Goal: Task Accomplishment & Management: Complete application form

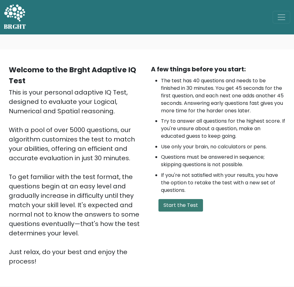
click at [174, 204] on button "Start the Test" at bounding box center [180, 205] width 44 height 13
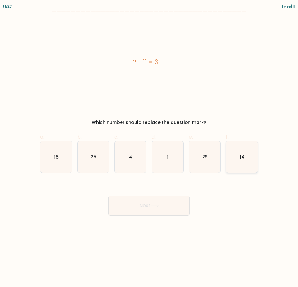
click at [242, 157] on text "14" at bounding box center [242, 157] width 5 height 7
click at [149, 148] on input "f. 14" at bounding box center [149, 146] width 0 height 4
radio input "true"
click at [157, 208] on button "Next" at bounding box center [148, 206] width 81 height 20
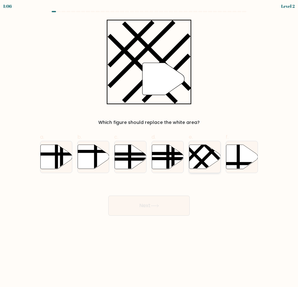
click at [203, 156] on icon at bounding box center [205, 157] width 32 height 24
click at [149, 148] on input "e." at bounding box center [149, 146] width 0 height 4
radio input "true"
click at [165, 201] on button "Next" at bounding box center [148, 206] width 81 height 20
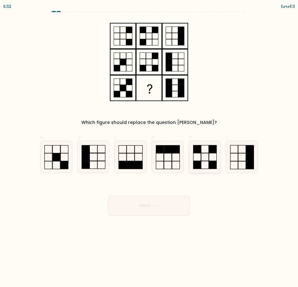
click at [208, 161] on rect at bounding box center [205, 158] width 8 height 8
click at [149, 148] on input "e." at bounding box center [149, 146] width 0 height 4
radio input "true"
click at [177, 205] on button "Next" at bounding box center [148, 206] width 81 height 20
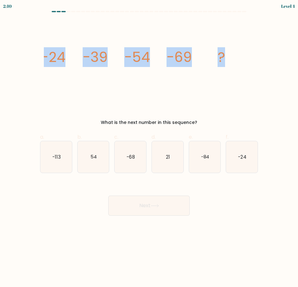
drag, startPoint x: 246, startPoint y: 57, endPoint x: 35, endPoint y: 55, distance: 210.9
click at [35, 55] on form at bounding box center [149, 113] width 298 height 205
copy g "-24 -39 -54 -69 ?"
click at [202, 95] on icon "image/svg+xml -24 -39 -54 -69 ?" at bounding box center [149, 62] width 211 height 85
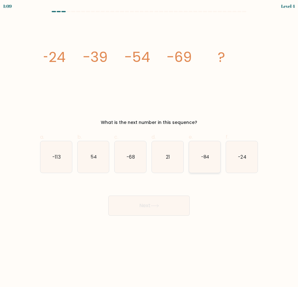
click at [208, 150] on icon "-84" at bounding box center [205, 157] width 32 height 32
click at [149, 148] on input "e. -84" at bounding box center [149, 146] width 0 height 4
radio input "true"
click at [155, 208] on button "Next" at bounding box center [148, 206] width 81 height 20
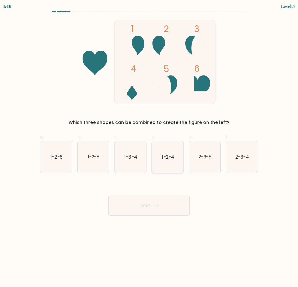
click at [168, 155] on text "1-2-4" at bounding box center [168, 157] width 12 height 7
click at [149, 148] on input "d. 1-2-4" at bounding box center [149, 146] width 0 height 4
radio input "true"
click at [162, 208] on button "Next" at bounding box center [148, 206] width 81 height 20
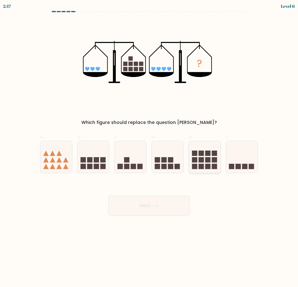
click at [210, 160] on rect at bounding box center [207, 159] width 5 height 5
click at [149, 148] on input "e." at bounding box center [149, 146] width 0 height 4
radio input "true"
click at [170, 205] on button "Next" at bounding box center [148, 206] width 81 height 20
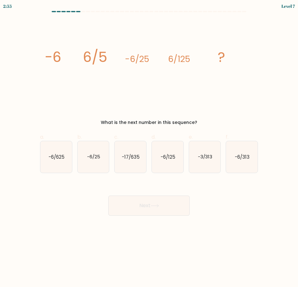
drag, startPoint x: 204, startPoint y: 125, endPoint x: 37, endPoint y: 50, distance: 183.2
click at [37, 50] on div "image/svg+xml -6 6/5 -6/25 6/125 ? What is the next number in this sequence?" at bounding box center [149, 73] width 226 height 106
copy div "-6 6/5 -6/25 6/125 ? What is the next number in this sequence?"
click at [61, 164] on icon "-6/625" at bounding box center [56, 157] width 32 height 32
click at [149, 148] on input "a. -6/625" at bounding box center [149, 146] width 0 height 4
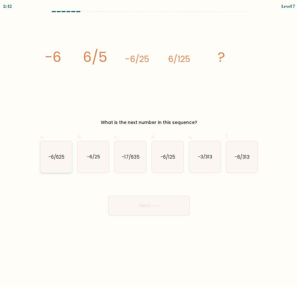
radio input "true"
click at [154, 209] on button "Next" at bounding box center [148, 206] width 81 height 20
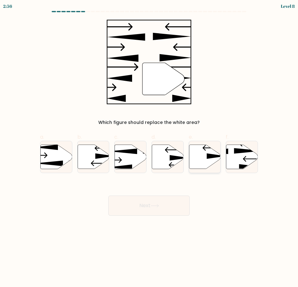
click at [208, 151] on icon at bounding box center [205, 157] width 32 height 24
click at [149, 148] on input "e." at bounding box center [149, 146] width 0 height 4
radio input "true"
click at [150, 211] on button "Next" at bounding box center [148, 206] width 81 height 20
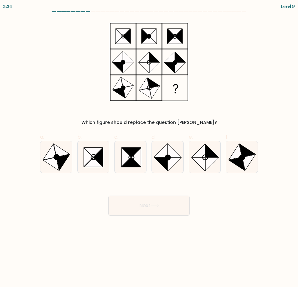
drag, startPoint x: 225, startPoint y: 102, endPoint x: 100, endPoint y: 44, distance: 138.4
click at [100, 44] on div "Which figure should replace the question [PERSON_NAME]?" at bounding box center [149, 73] width 226 height 106
drag, startPoint x: 113, startPoint y: 31, endPoint x: 181, endPoint y: 87, distance: 88.3
click at [181, 87] on icon at bounding box center [149, 62] width 78 height 85
drag, startPoint x: 210, startPoint y: 123, endPoint x: 119, endPoint y: 45, distance: 119.8
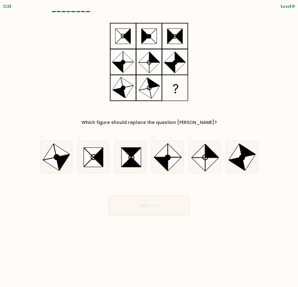
click at [89, 33] on div "Which figure should replace the question [PERSON_NAME]?" at bounding box center [149, 73] width 226 height 106
click at [247, 83] on div "Which figure should replace the question [PERSON_NAME]?" at bounding box center [149, 73] width 226 height 106
drag, startPoint x: 164, startPoint y: 69, endPoint x: 234, endPoint y: 55, distance: 71.3
click at [234, 55] on div "Which figure should replace the question [PERSON_NAME]?" at bounding box center [149, 73] width 226 height 106
click at [240, 161] on icon at bounding box center [237, 164] width 16 height 13
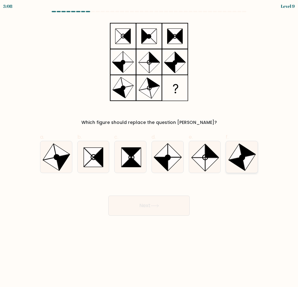
click at [149, 148] on input "f." at bounding box center [149, 146] width 0 height 4
radio input "true"
click at [149, 210] on button "Next" at bounding box center [148, 206] width 81 height 20
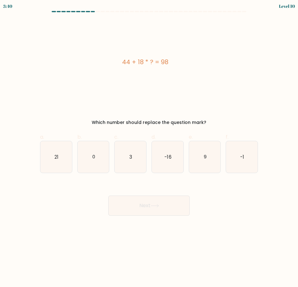
drag, startPoint x: 207, startPoint y: 120, endPoint x: 113, endPoint y: 65, distance: 108.3
click at [114, 65] on div "44 + 18 * ? = 98 Which number should replace the question mark?" at bounding box center [149, 73] width 226 height 106
copy div "44 + 18 * ? = 98 Which number should replace the question mark?"
click at [185, 113] on div "44 + 18 * ? = 98 Which number should replace the question mark?" at bounding box center [149, 73] width 226 height 106
click at [125, 155] on icon "3" at bounding box center [131, 157] width 32 height 32
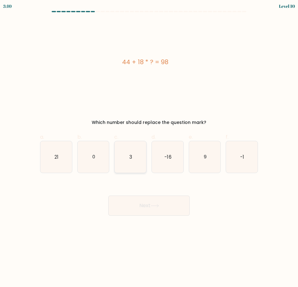
click at [149, 148] on input "c. 3" at bounding box center [149, 146] width 0 height 4
radio input "true"
click at [153, 211] on button "Next" at bounding box center [148, 206] width 81 height 20
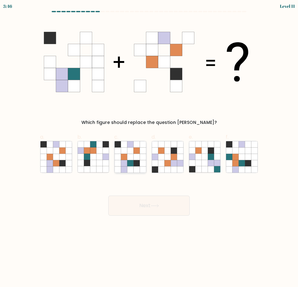
click at [139, 169] on icon at bounding box center [137, 169] width 6 height 6
click at [149, 148] on input "c." at bounding box center [149, 146] width 0 height 4
radio input "true"
click at [165, 206] on button "Next" at bounding box center [148, 206] width 81 height 20
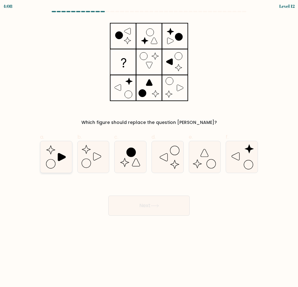
click at [60, 161] on icon at bounding box center [62, 157] width 8 height 8
click at [149, 148] on input "a." at bounding box center [149, 146] width 0 height 4
radio input "true"
click at [130, 207] on button "Next" at bounding box center [148, 206] width 81 height 20
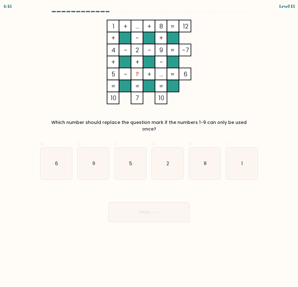
drag, startPoint x: 260, startPoint y: 118, endPoint x: 85, endPoint y: 22, distance: 200.1
click at [85, 22] on div "1 + ... + 8 12 + - + 4 - 2 - 9 -7 + + - 5 - ? + ... = 6 = = = = 10 7 10 = Which…" at bounding box center [149, 76] width 226 height 113
click at [240, 45] on icon "1 + ... + 8 12 + - + 4 - 2 - 9 -7 + + - 5 - ? + ... = 6 = = = = 10 7 10 =" at bounding box center [149, 62] width 210 height 85
click at [63, 156] on icon "6" at bounding box center [56, 164] width 32 height 32
click at [149, 148] on input "a. 6" at bounding box center [149, 146] width 0 height 4
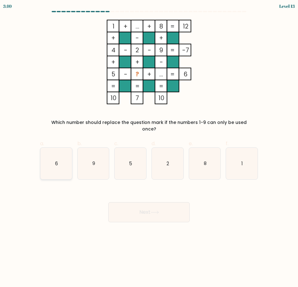
radio input "true"
click at [161, 204] on button "Next" at bounding box center [148, 212] width 81 height 20
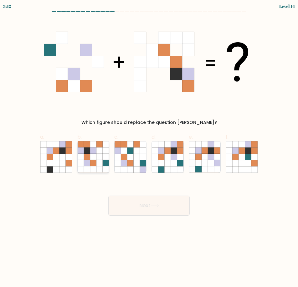
click at [87, 163] on icon at bounding box center [87, 163] width 6 height 6
click at [149, 148] on input "b." at bounding box center [149, 146] width 0 height 4
radio input "true"
click at [160, 209] on button "Next" at bounding box center [148, 206] width 81 height 20
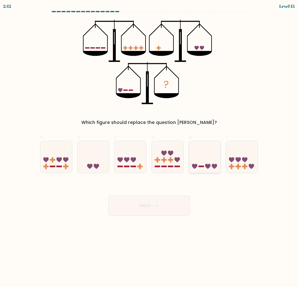
click at [205, 163] on icon at bounding box center [205, 157] width 32 height 26
click at [149, 148] on input "e." at bounding box center [149, 146] width 0 height 4
radio input "true"
click at [143, 200] on button "Next" at bounding box center [148, 206] width 81 height 20
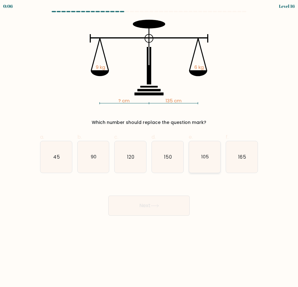
click at [201, 158] on text "105" at bounding box center [205, 157] width 8 height 7
click at [149, 148] on input "e. 105" at bounding box center [149, 146] width 0 height 4
radio input "true"
click at [148, 206] on button "Next" at bounding box center [148, 206] width 81 height 20
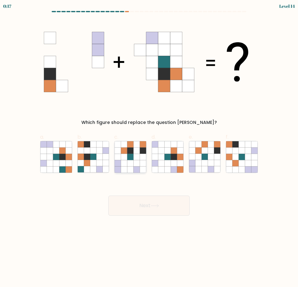
click at [135, 155] on icon at bounding box center [137, 157] width 6 height 6
click at [149, 148] on input "c." at bounding box center [149, 146] width 0 height 4
radio input "true"
click at [156, 203] on button "Next" at bounding box center [148, 206] width 81 height 20
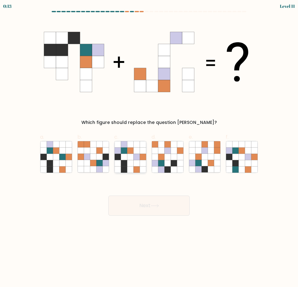
click at [132, 163] on icon at bounding box center [131, 163] width 6 height 6
click at [149, 148] on input "c." at bounding box center [149, 146] width 0 height 4
radio input "true"
drag, startPoint x: 149, startPoint y: 208, endPoint x: 156, endPoint y: 200, distance: 10.9
click at [149, 208] on button "Next" at bounding box center [148, 206] width 81 height 20
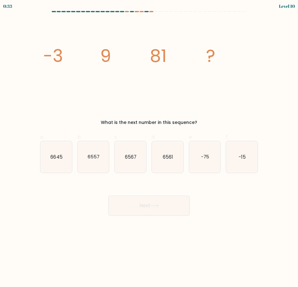
drag, startPoint x: 207, startPoint y: 122, endPoint x: 39, endPoint y: 58, distance: 180.0
click at [39, 58] on div "image/svg+xml -3 9 81 ? What is the next number in this sequence?" at bounding box center [149, 73] width 226 height 106
copy div "-3 9 81 ? What is the next number in this sequence?"
click at [240, 86] on icon "image/svg+xml -3 9 81 ?" at bounding box center [149, 62] width 211 height 85
click at [171, 163] on icon "6561" at bounding box center [168, 157] width 32 height 32
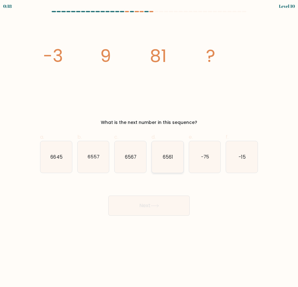
click at [149, 148] on input "d. 6561" at bounding box center [149, 146] width 0 height 4
radio input "true"
drag, startPoint x: 159, startPoint y: 217, endPoint x: 159, endPoint y: 211, distance: 5.6
click at [159, 216] on body "0:17 Level 10" at bounding box center [149, 143] width 298 height 287
click at [157, 207] on icon at bounding box center [155, 205] width 8 height 3
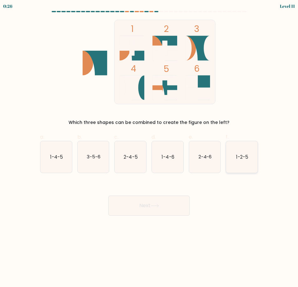
click at [246, 158] on text "1-2-5" at bounding box center [242, 157] width 12 height 7
click at [149, 148] on input "f. 1-2-5" at bounding box center [149, 146] width 0 height 4
radio input "true"
click at [165, 204] on button "Next" at bounding box center [148, 206] width 81 height 20
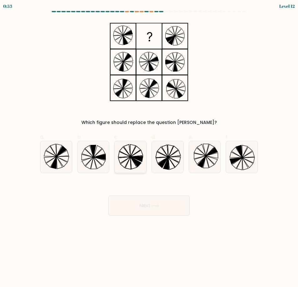
click at [121, 159] on icon at bounding box center [131, 157] width 32 height 32
click at [149, 148] on input "c." at bounding box center [149, 146] width 0 height 4
radio input "true"
drag, startPoint x: 159, startPoint y: 203, endPoint x: 162, endPoint y: 203, distance: 3.8
click at [161, 203] on button "Next" at bounding box center [148, 206] width 81 height 20
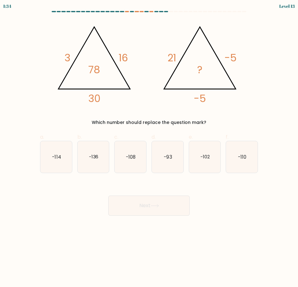
drag, startPoint x: 217, startPoint y: 126, endPoint x: 36, endPoint y: 44, distance: 198.6
click at [36, 44] on form at bounding box center [149, 113] width 298 height 205
copy div "3 16 30 78 @import url('https://fonts.googleapis.com/css?family=Abril+Fatface:4…"
click at [240, 76] on icon "@import url('https://fonts.googleapis.com/css?family=Abril+Fatface:400,100,100i…" at bounding box center [149, 62] width 195 height 85
click at [259, 113] on div "@import url('https://fonts.googleapis.com/css?family=Abril+Fatface:400,100,100i…" at bounding box center [149, 73] width 226 height 106
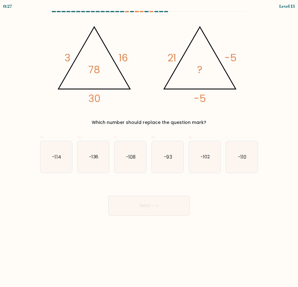
click at [238, 26] on icon "@import url('https://fonts.googleapis.com/css?family=Abril+Fatface:400,100,100i…" at bounding box center [149, 62] width 195 height 85
click at [244, 161] on icon "-110" at bounding box center [242, 157] width 32 height 32
click at [149, 148] on input "f. -110" at bounding box center [149, 146] width 0 height 4
radio input "true"
click at [152, 209] on button "Next" at bounding box center [148, 206] width 81 height 20
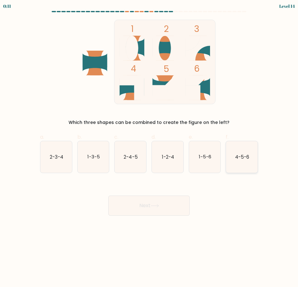
click at [244, 154] on text "4-5-6" at bounding box center [242, 157] width 14 height 7
click at [149, 148] on input "f. 4-5-6" at bounding box center [149, 146] width 0 height 4
radio input "true"
click at [154, 206] on icon at bounding box center [155, 205] width 8 height 3
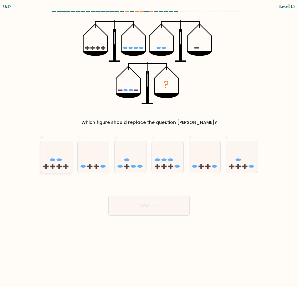
click at [58, 163] on icon at bounding box center [56, 157] width 32 height 26
click at [149, 148] on input "a." at bounding box center [149, 146] width 0 height 4
radio input "true"
click at [176, 201] on button "Next" at bounding box center [148, 206] width 81 height 20
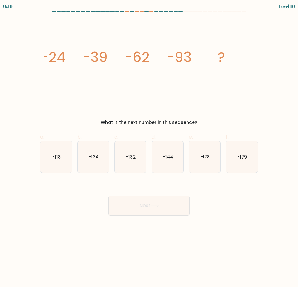
drag, startPoint x: 201, startPoint y: 123, endPoint x: 40, endPoint y: 59, distance: 173.3
click at [40, 59] on div "image/svg+xml -24 -39 -62 -93 ? What is the next number in this sequence?" at bounding box center [149, 73] width 226 height 106
copy div "-24 -39 -62 -93 ? What is the next number in this sequence?"
click at [233, 90] on icon "image/svg+xml -24 -39 -62 -93 ?" at bounding box center [149, 62] width 211 height 85
click at [260, 91] on div "image/svg+xml -24 -39 -62 -93 ? What is the next number in this sequence?" at bounding box center [149, 73] width 226 height 106
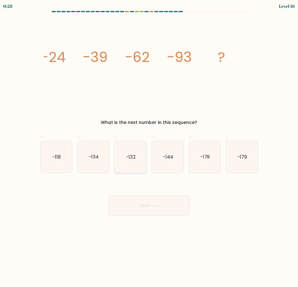
click at [136, 158] on icon "-132" at bounding box center [131, 157] width 32 height 32
click at [149, 148] on input "c. -132" at bounding box center [149, 146] width 0 height 4
radio input "true"
click at [156, 205] on icon at bounding box center [155, 205] width 8 height 3
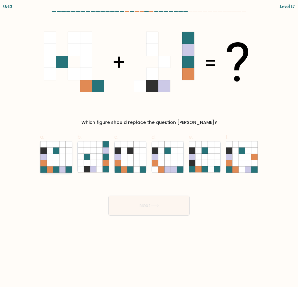
click at [59, 158] on icon at bounding box center [56, 157] width 6 height 6
click at [149, 148] on input "a." at bounding box center [149, 146] width 0 height 4
radio input "true"
click at [166, 205] on button "Next" at bounding box center [148, 206] width 81 height 20
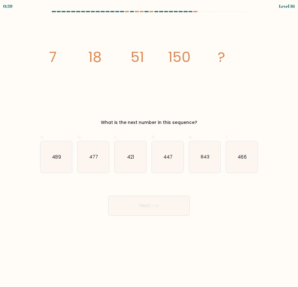
drag, startPoint x: 205, startPoint y: 122, endPoint x: 39, endPoint y: 50, distance: 180.6
click at [39, 50] on div "image/svg+xml 7 18 51 150 ? What is the next number in this sequence?" at bounding box center [149, 73] width 226 height 106
copy div "7 18 51 150 ? What is the next number in this sequence?"
click at [251, 97] on icon "image/svg+xml 7 18 51 150 ?" at bounding box center [149, 62] width 211 height 85
click at [169, 159] on text "447" at bounding box center [168, 157] width 9 height 7
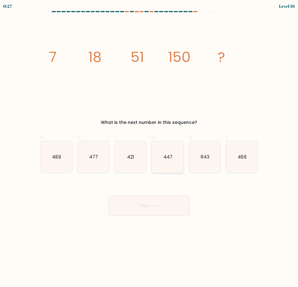
click at [149, 148] on input "d. 447" at bounding box center [149, 146] width 0 height 4
radio input "true"
click at [156, 208] on button "Next" at bounding box center [148, 206] width 81 height 20
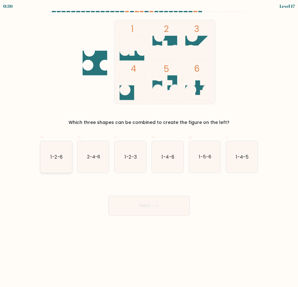
click at [49, 160] on icon "1-2-6" at bounding box center [56, 157] width 32 height 32
click at [149, 148] on input "a. 1-2-6" at bounding box center [149, 146] width 0 height 4
radio input "true"
click at [175, 205] on button "Next" at bounding box center [148, 206] width 81 height 20
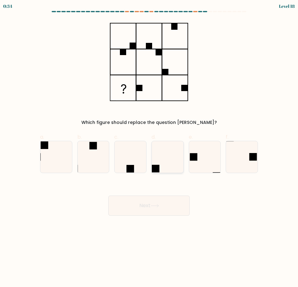
click at [171, 165] on icon at bounding box center [168, 157] width 32 height 32
click at [149, 148] on input "d." at bounding box center [149, 146] width 0 height 4
radio input "true"
click at [143, 210] on button "Next" at bounding box center [148, 206] width 81 height 20
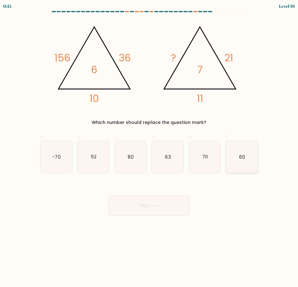
click at [234, 164] on icon "60" at bounding box center [242, 157] width 32 height 32
click at [149, 148] on input "f. 60" at bounding box center [149, 146] width 0 height 4
radio input "true"
click at [142, 214] on button "Next" at bounding box center [148, 206] width 81 height 20
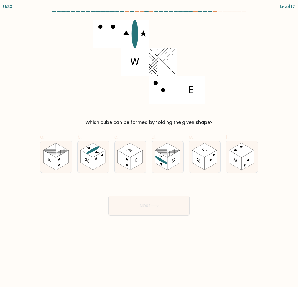
click at [243, 11] on div "0:32 Level 17" at bounding box center [149, 5] width 298 height 11
click at [172, 164] on rect at bounding box center [173, 160] width 13 height 20
click at [149, 148] on input "d." at bounding box center [149, 146] width 0 height 4
radio input "true"
click at [164, 201] on button "Next" at bounding box center [148, 206] width 81 height 20
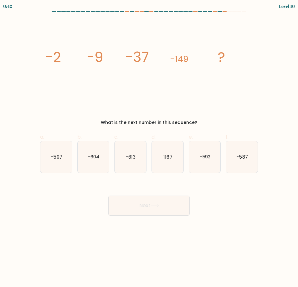
click at [259, 5] on div "0:42 Level 16" at bounding box center [149, 5] width 298 height 11
drag, startPoint x: 208, startPoint y: 121, endPoint x: 44, endPoint y: 59, distance: 174.9
click at [44, 59] on div "image/svg+xml -2 -9 -37 -149 ? What is the next number in this sequence?" at bounding box center [149, 73] width 226 height 106
copy div "-2 -9 -37 -149 ? What is the next number in this sequence?"
click at [59, 163] on icon "-597" at bounding box center [56, 157] width 32 height 32
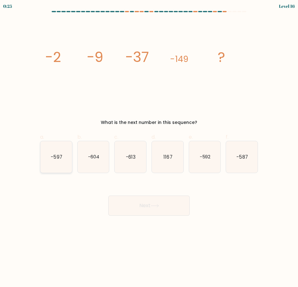
click at [149, 148] on input "a. -597" at bounding box center [149, 146] width 0 height 4
radio input "true"
click at [153, 206] on icon at bounding box center [155, 205] width 8 height 3
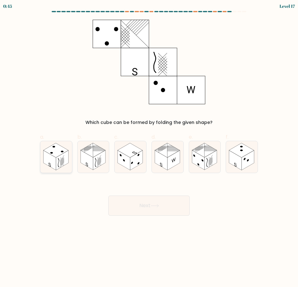
click at [57, 154] on rect at bounding box center [55, 150] width 25 height 14
click at [149, 148] on input "a." at bounding box center [149, 146] width 0 height 4
radio input "true"
click at [131, 200] on button "Next" at bounding box center [148, 206] width 81 height 20
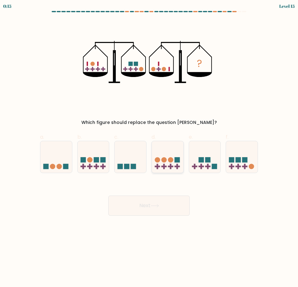
click at [161, 150] on icon at bounding box center [168, 157] width 32 height 26
click at [149, 148] on input "d." at bounding box center [149, 146] width 0 height 4
radio input "true"
click at [167, 206] on button "Next" at bounding box center [148, 206] width 81 height 20
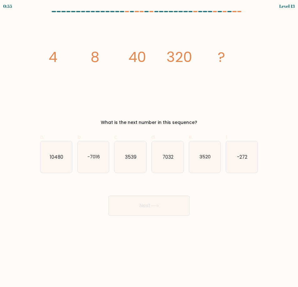
drag, startPoint x: 208, startPoint y: 125, endPoint x: 40, endPoint y: 60, distance: 180.4
click at [40, 60] on div "image/svg+xml 4 8 40 320 ? What is the next number in this sequence?" at bounding box center [149, 73] width 226 height 106
copy div "4 8 40 320 ? What is the next number in this sequence?"
click at [207, 154] on text "3520" at bounding box center [205, 157] width 11 height 7
click at [149, 148] on input "e. 3520" at bounding box center [149, 146] width 0 height 4
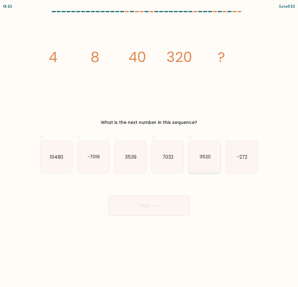
radio input "true"
click at [162, 205] on button "Next" at bounding box center [148, 206] width 81 height 20
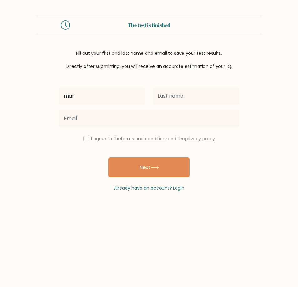
type input "[PERSON_NAME]"
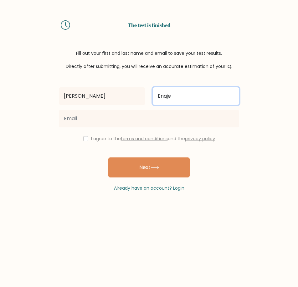
type input "Enaje"
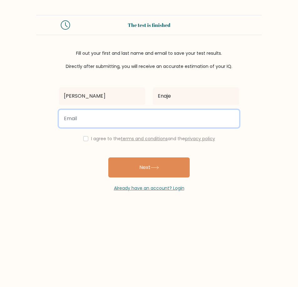
click at [106, 123] on input "email" at bounding box center [149, 119] width 180 height 18
type input "e"
type input "[EMAIL_ADDRESS][DOMAIN_NAME]"
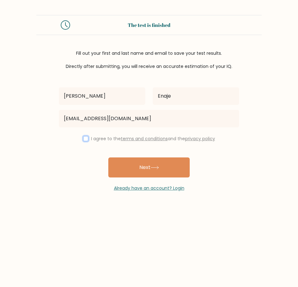
click at [86, 138] on input "checkbox" at bounding box center [85, 138] width 5 height 5
checkbox input "true"
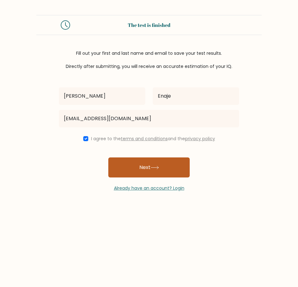
click at [155, 161] on button "Next" at bounding box center [148, 168] width 81 height 20
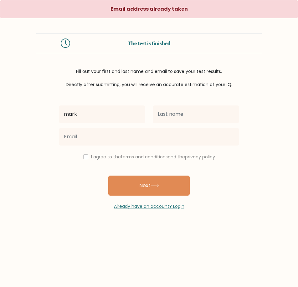
type input "[PERSON_NAME]"
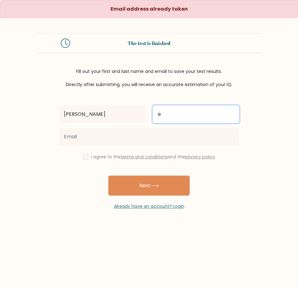
type input "Enaje"
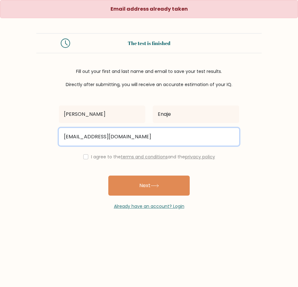
type input "[EMAIL_ADDRESS][DOMAIN_NAME]"
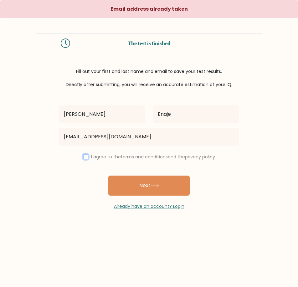
click at [83, 157] on input "checkbox" at bounding box center [85, 156] width 5 height 5
checkbox input "true"
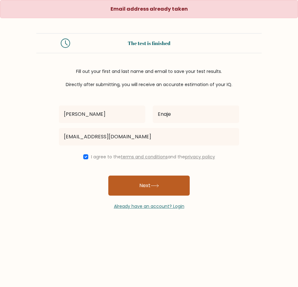
click at [155, 182] on button "Next" at bounding box center [148, 186] width 81 height 20
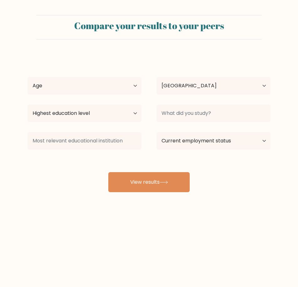
select select "PH"
click at [132, 84] on select "Age Under [DEMOGRAPHIC_DATA] [DEMOGRAPHIC_DATA] [DEMOGRAPHIC_DATA] [DEMOGRAPHIC…" at bounding box center [85, 86] width 114 height 18
select select "25_34"
click at [28, 77] on select "Age Under [DEMOGRAPHIC_DATA] [DEMOGRAPHIC_DATA] [DEMOGRAPHIC_DATA] [DEMOGRAPHIC…" at bounding box center [85, 86] width 114 height 18
click at [255, 90] on select "Country [GEOGRAPHIC_DATA] [GEOGRAPHIC_DATA] [GEOGRAPHIC_DATA] [US_STATE] [GEOGR…" at bounding box center [214, 86] width 114 height 18
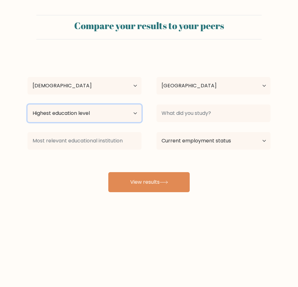
click at [59, 115] on select "Highest education level No schooling Primary Lower Secondary Upper Secondary Oc…" at bounding box center [85, 114] width 114 height 18
select select "masters_degree"
click at [28, 105] on select "Highest education level No schooling Primary Lower Secondary Upper Secondary Oc…" at bounding box center [85, 114] width 114 height 18
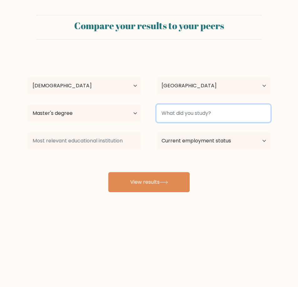
click at [224, 111] on input at bounding box center [214, 114] width 114 height 18
type input "F"
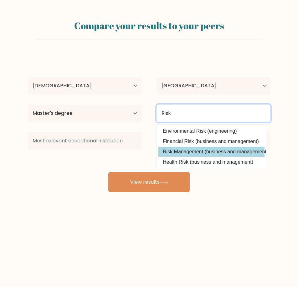
type input "Risk"
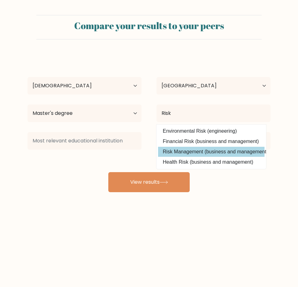
click at [199, 154] on div "Mark Gello Enaje Age Under 18 years old 18-24 years old 25-34 years old 35-44 y…" at bounding box center [149, 124] width 251 height 138
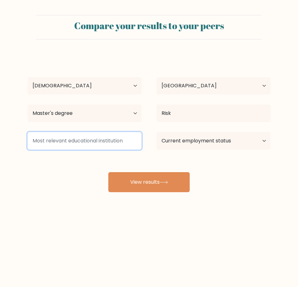
click at [100, 142] on input at bounding box center [85, 141] width 114 height 18
type input "DLSU"
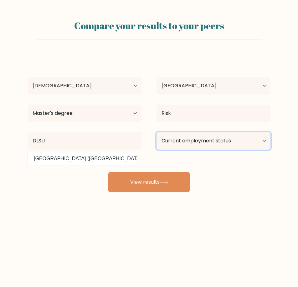
click at [240, 138] on select "Current employment status Employed Student Retired Other / prefer not to answer" at bounding box center [214, 141] width 114 height 18
select select "employed"
click at [157, 132] on select "Current employment status Employed Student Retired Other / prefer not to answer" at bounding box center [214, 141] width 114 height 18
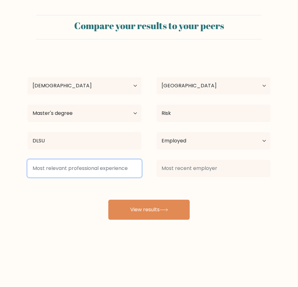
click at [103, 170] on input at bounding box center [85, 169] width 114 height 18
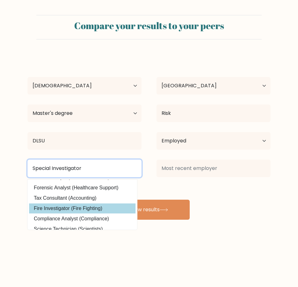
scroll to position [56, 0]
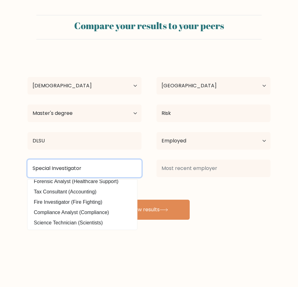
drag, startPoint x: 52, startPoint y: 168, endPoint x: 20, endPoint y: 167, distance: 31.7
click at [20, 167] on div "Special Investigator Detective Investigator (Security) Security Investigator (S…" at bounding box center [84, 168] width 129 height 23
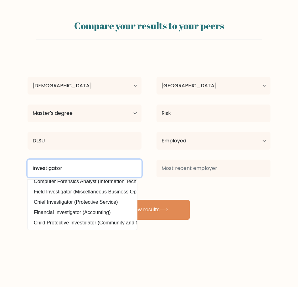
type input "Investigator"
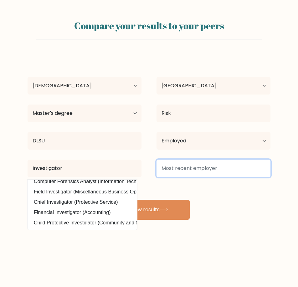
click at [198, 172] on input at bounding box center [214, 169] width 114 height 18
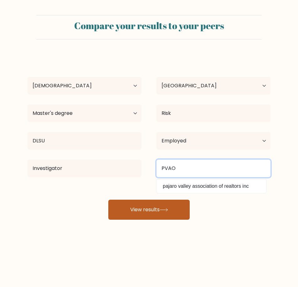
type input "PVAO"
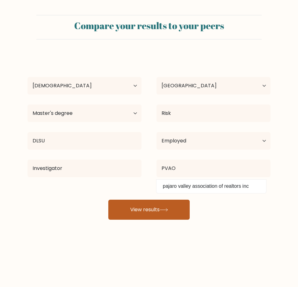
click at [143, 205] on button "View results" at bounding box center [148, 210] width 81 height 20
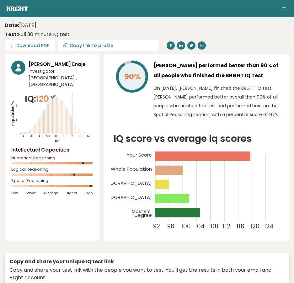
drag, startPoint x: 27, startPoint y: 46, endPoint x: 16, endPoint y: 47, distance: 10.7
click at [16, 47] on span "Download PDF" at bounding box center [32, 45] width 33 height 7
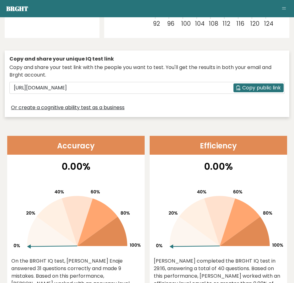
scroll to position [209, 0]
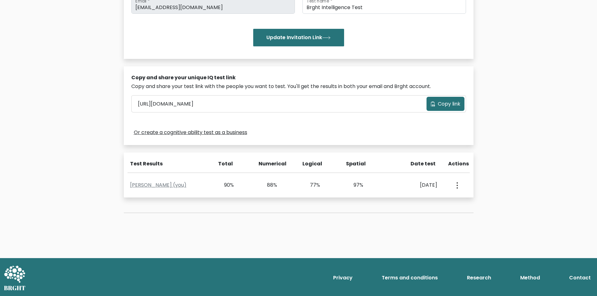
scroll to position [132, 0]
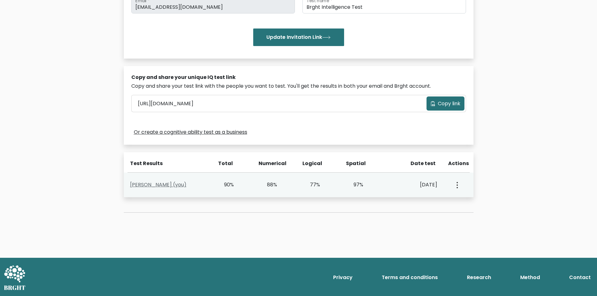
click at [167, 185] on link "[PERSON_NAME] (you)" at bounding box center [158, 184] width 56 height 7
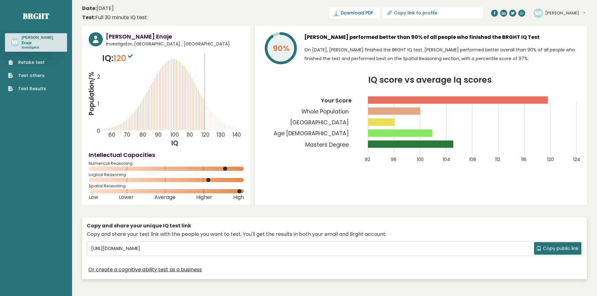
click at [379, 8] on link "Download PDF" at bounding box center [354, 13] width 50 height 11
click at [373, 15] on span "✓ Your PDF is downloaded..." at bounding box center [343, 13] width 71 height 11
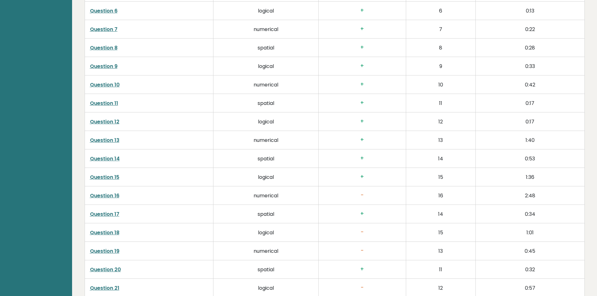
scroll to position [1173, 0]
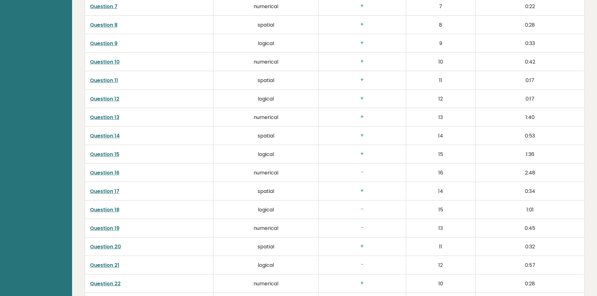
drag, startPoint x: 102, startPoint y: 170, endPoint x: 144, endPoint y: 164, distance: 42.8
click at [144, 164] on td "Question 16" at bounding box center [149, 173] width 129 height 18
click at [108, 173] on link "Question 16" at bounding box center [104, 172] width 29 height 7
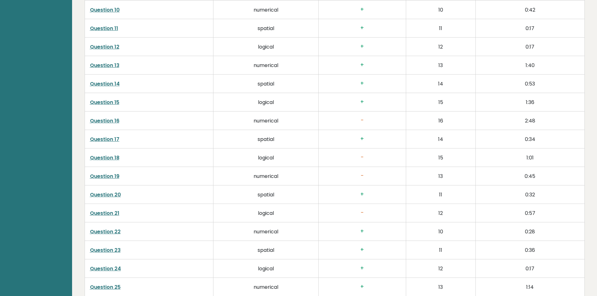
click at [108, 158] on link "Question 18" at bounding box center [104, 157] width 29 height 7
click at [106, 176] on link "Question 19" at bounding box center [104, 176] width 29 height 7
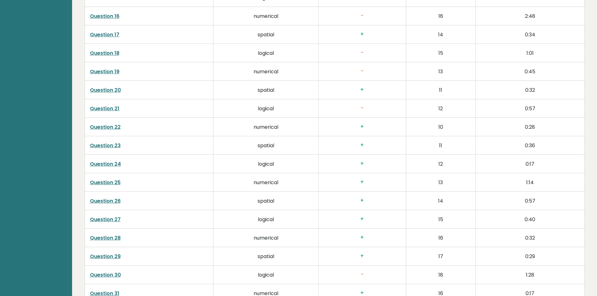
click at [101, 110] on link "Question 21" at bounding box center [104, 108] width 29 height 7
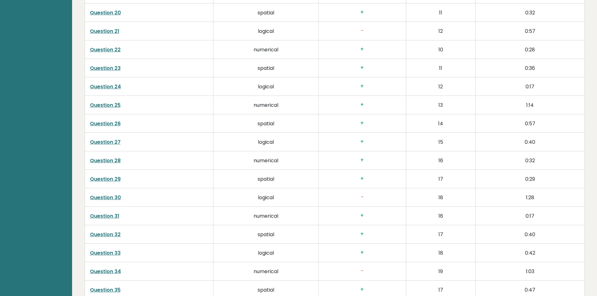
scroll to position [1434, 0]
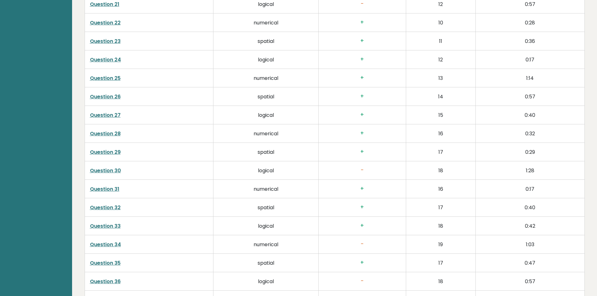
click at [111, 172] on link "Question 30" at bounding box center [105, 170] width 31 height 7
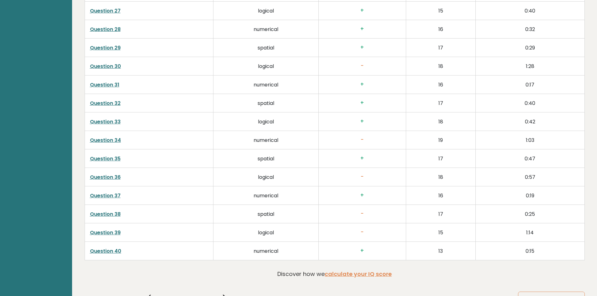
scroll to position [1591, 0]
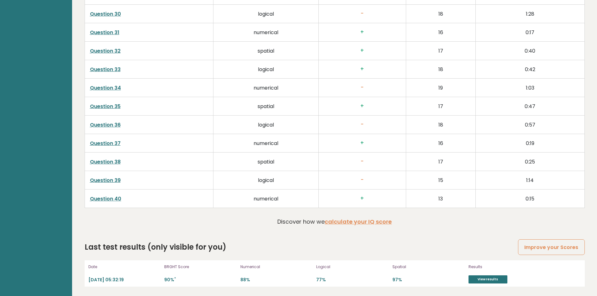
click at [107, 85] on link "Question 34" at bounding box center [105, 87] width 31 height 7
click at [111, 178] on link "Question 39" at bounding box center [105, 180] width 31 height 7
click at [486, 280] on link "View results" at bounding box center [487, 279] width 39 height 8
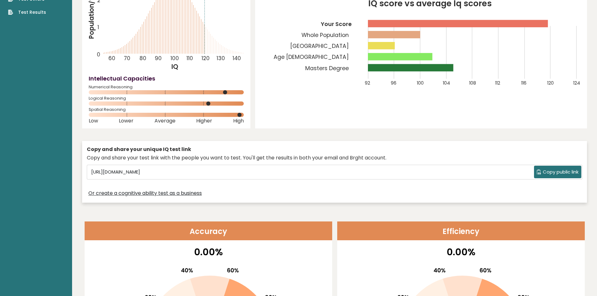
scroll to position [0, 0]
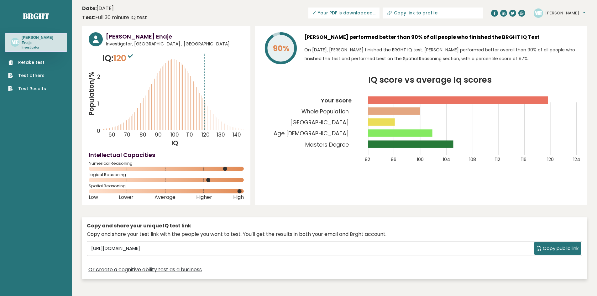
click at [217, 15] on header "Date: October 14, 2025 Test: Full 30 minute IQ test Download PDF Downloading...…" at bounding box center [334, 13] width 505 height 20
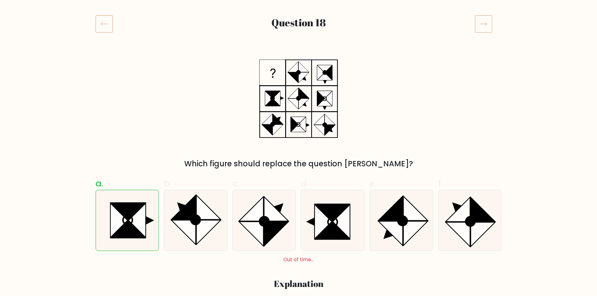
scroll to position [104, 0]
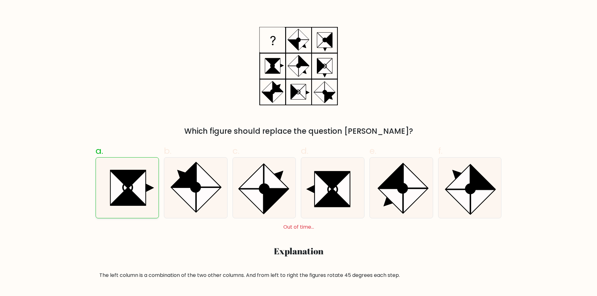
click at [136, 193] on icon at bounding box center [137, 188] width 17 height 34
click at [299, 48] on input "a." at bounding box center [299, 46] width 0 height 4
radio input "true"
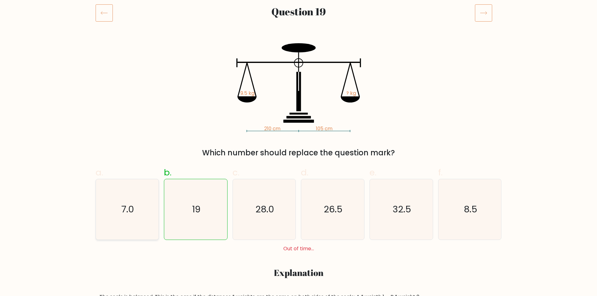
scroll to position [104, 0]
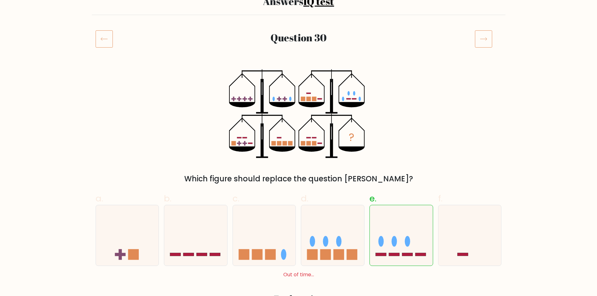
scroll to position [104, 0]
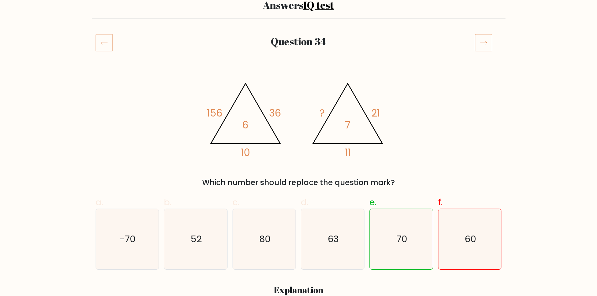
scroll to position [52, 0]
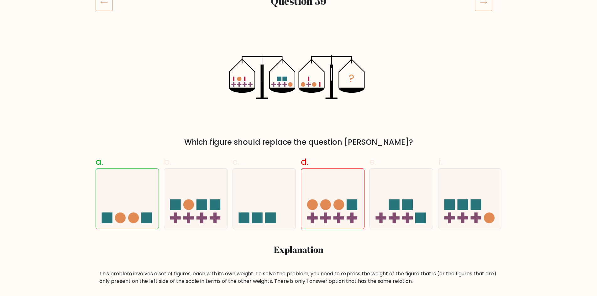
scroll to position [104, 0]
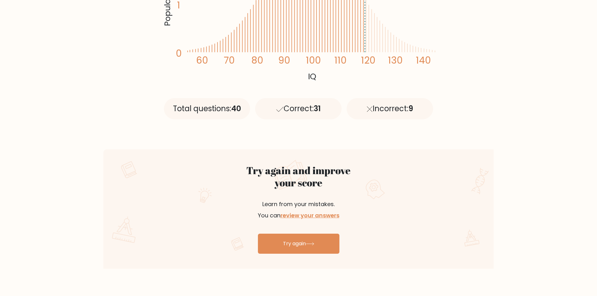
scroll to position [157, 0]
